Goal: Task Accomplishment & Management: Manage account settings

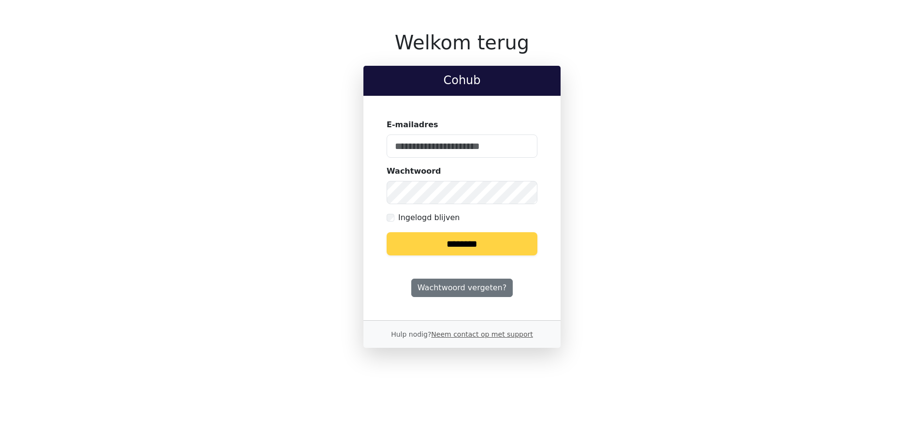
type input "**********"
click at [469, 242] on input "********" at bounding box center [462, 243] width 151 height 23
